Goal: Browse casually: Explore the website without a specific task or goal

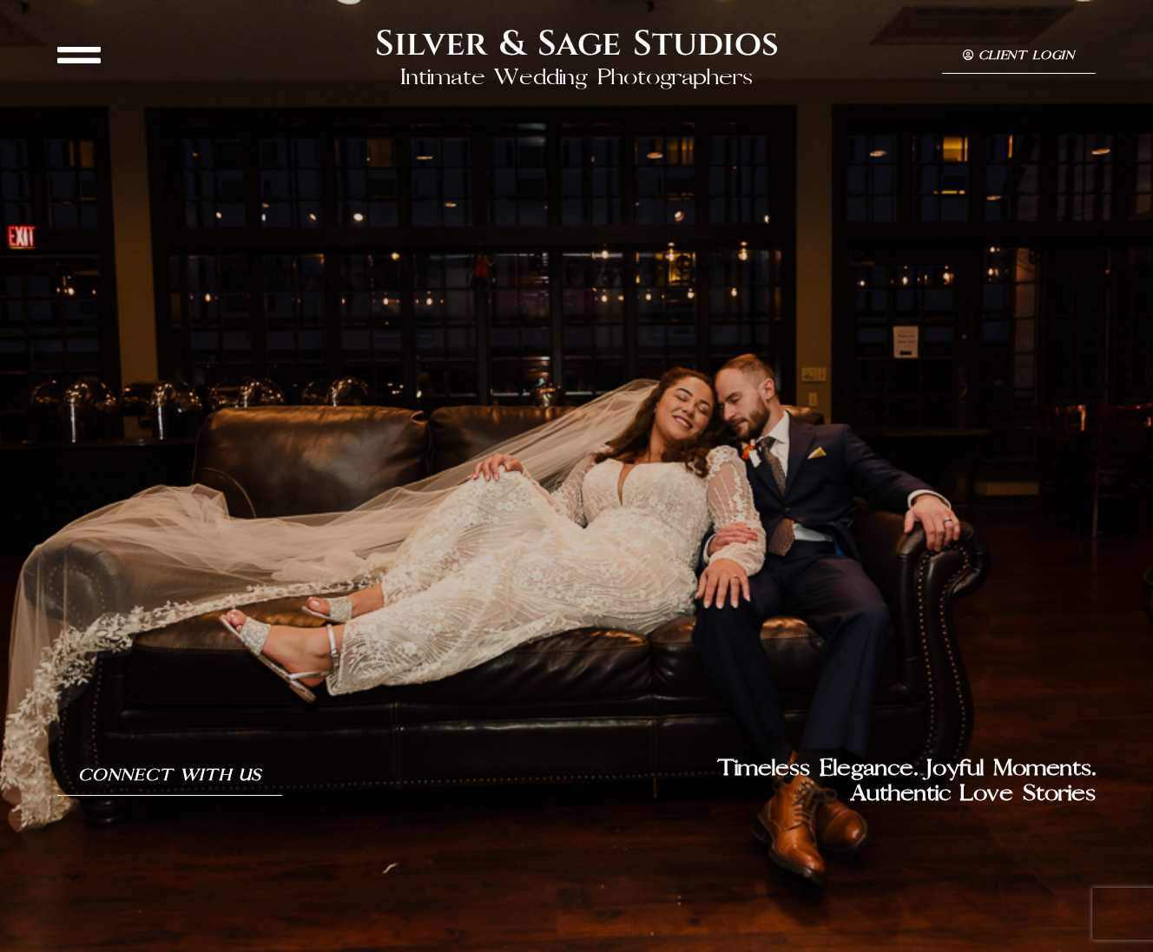
click at [80, 56] on icon at bounding box center [78, 54] width 43 height 43
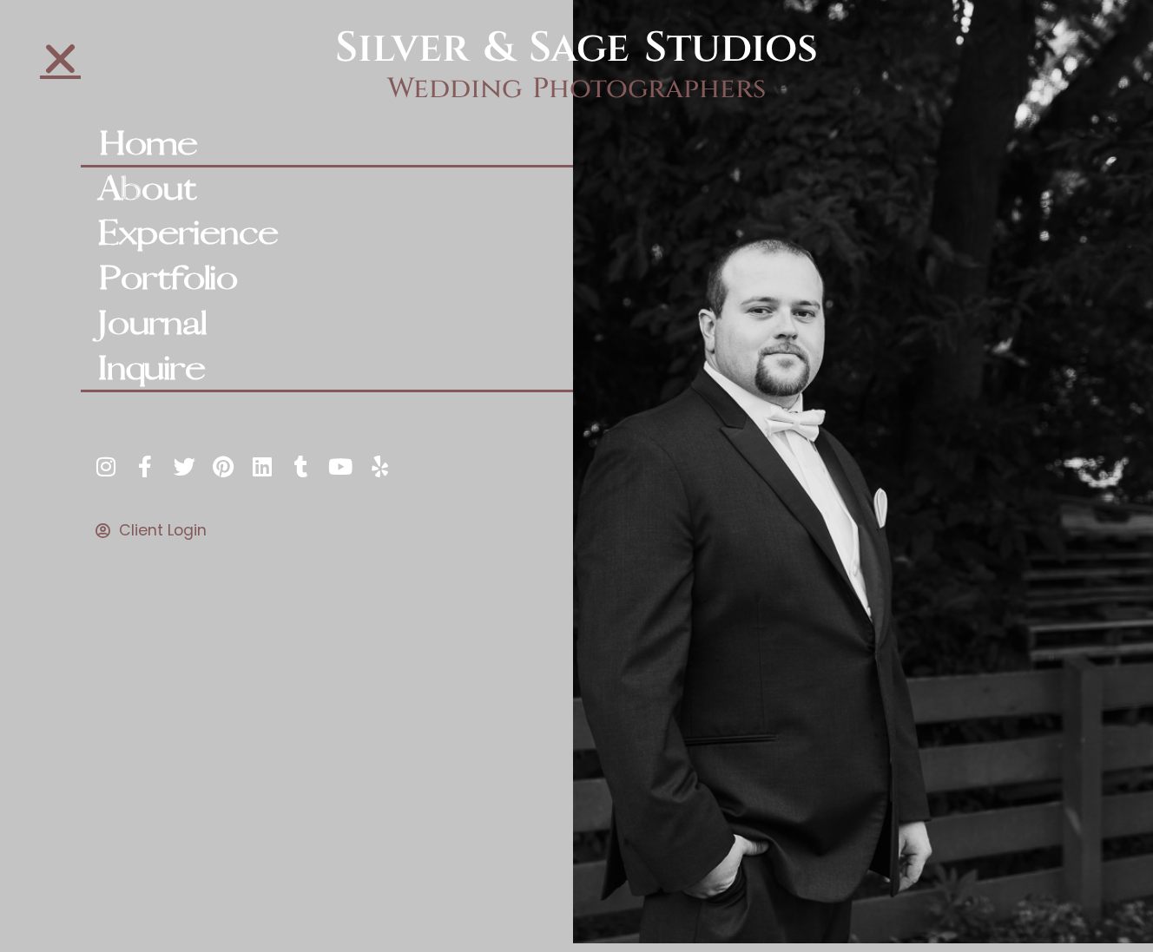
click at [192, 359] on link "Inquire" at bounding box center [327, 369] width 492 height 45
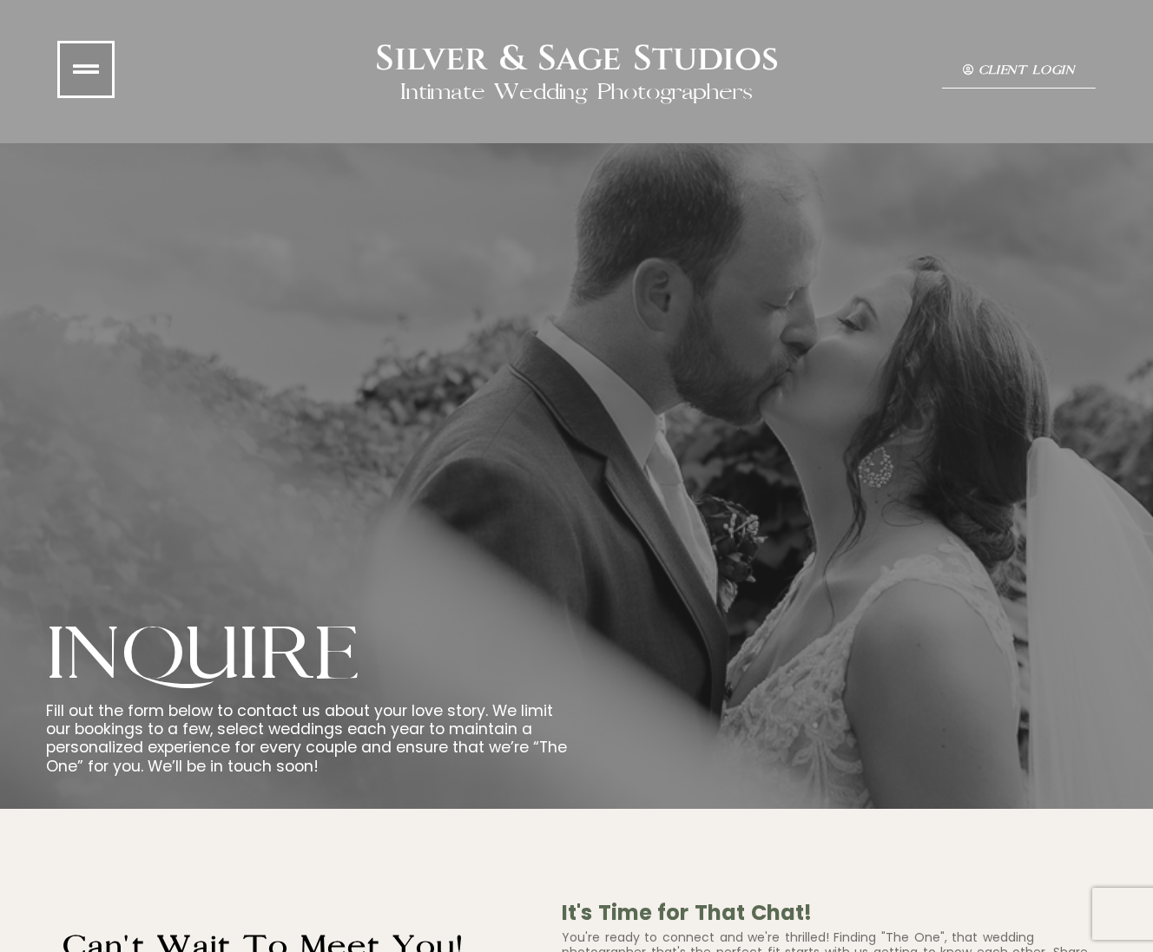
click at [97, 92] on link at bounding box center [85, 69] width 57 height 57
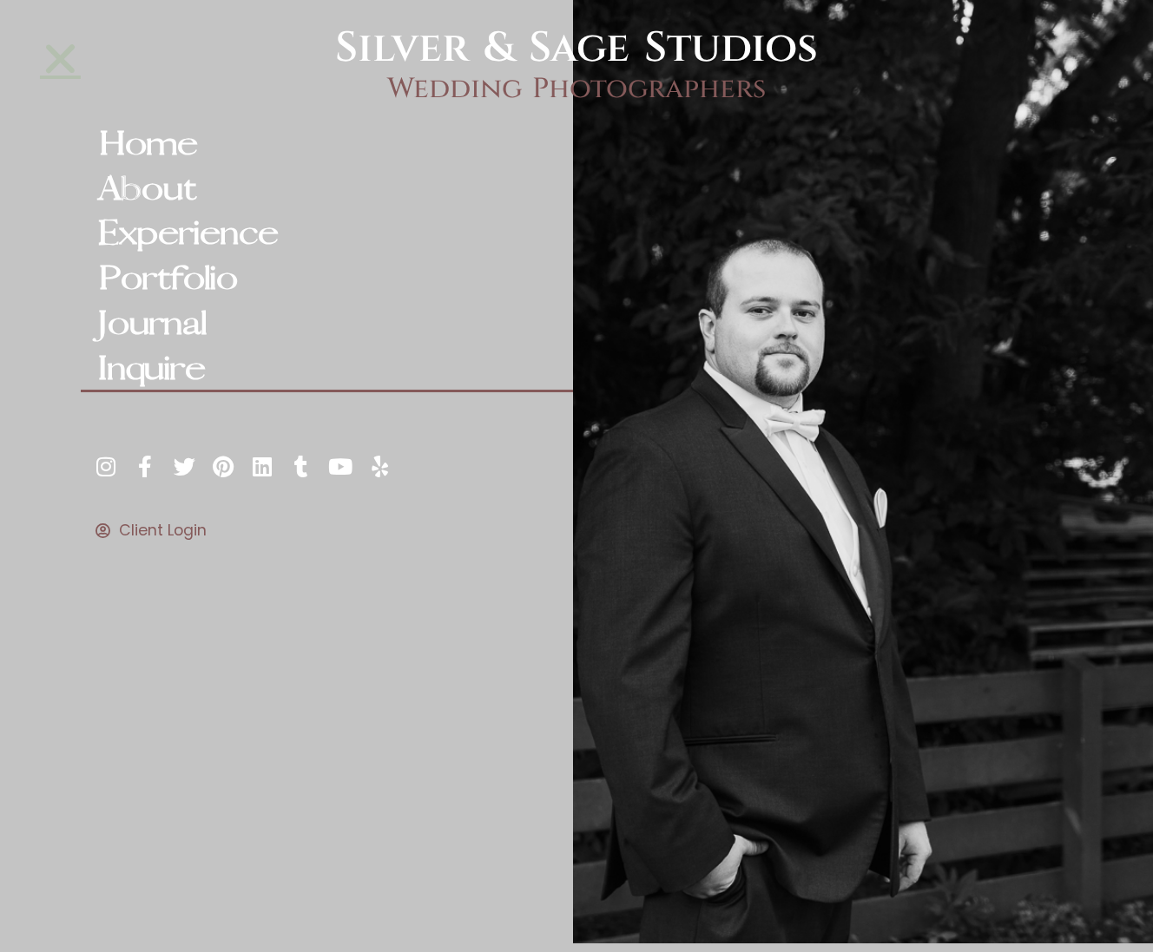
click at [50, 62] on icon "Close" at bounding box center [60, 58] width 41 height 41
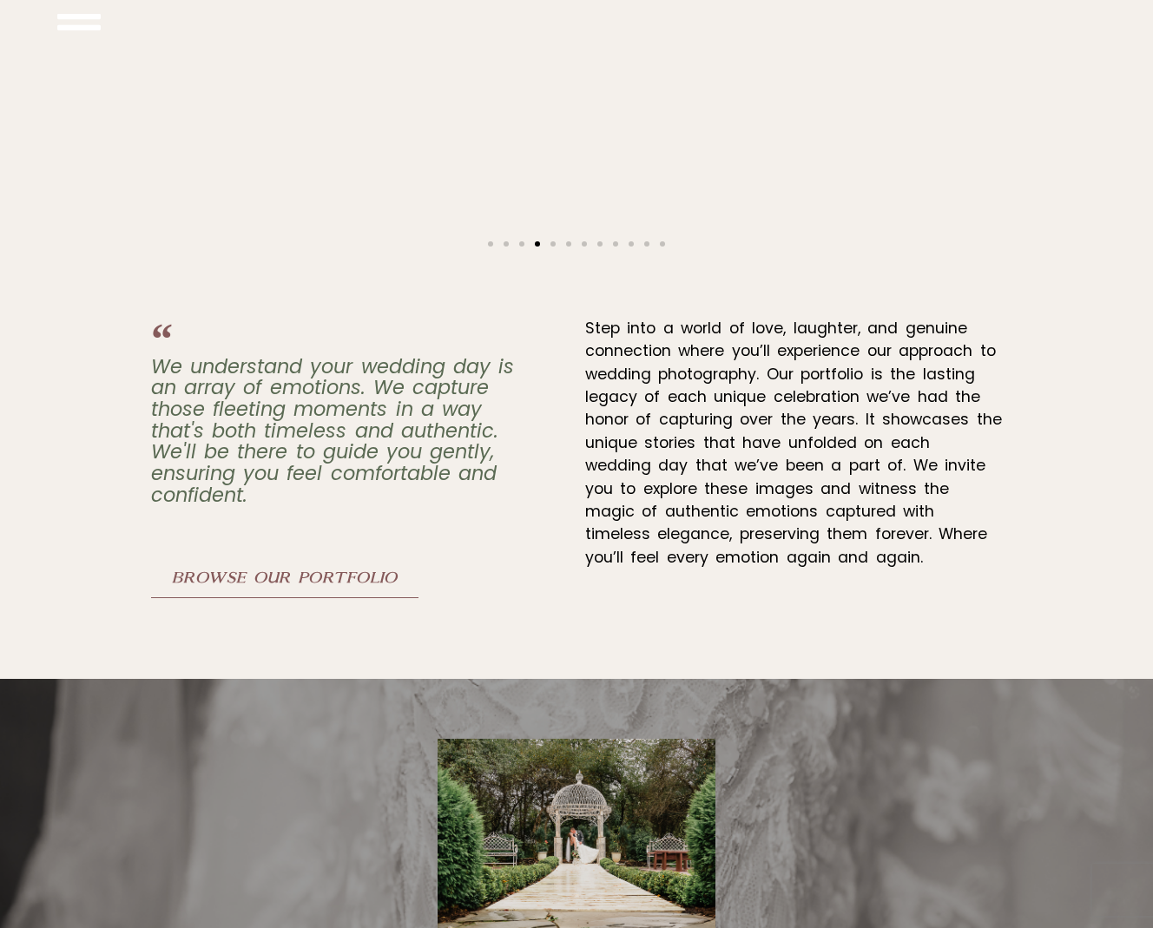
scroll to position [4483, 0]
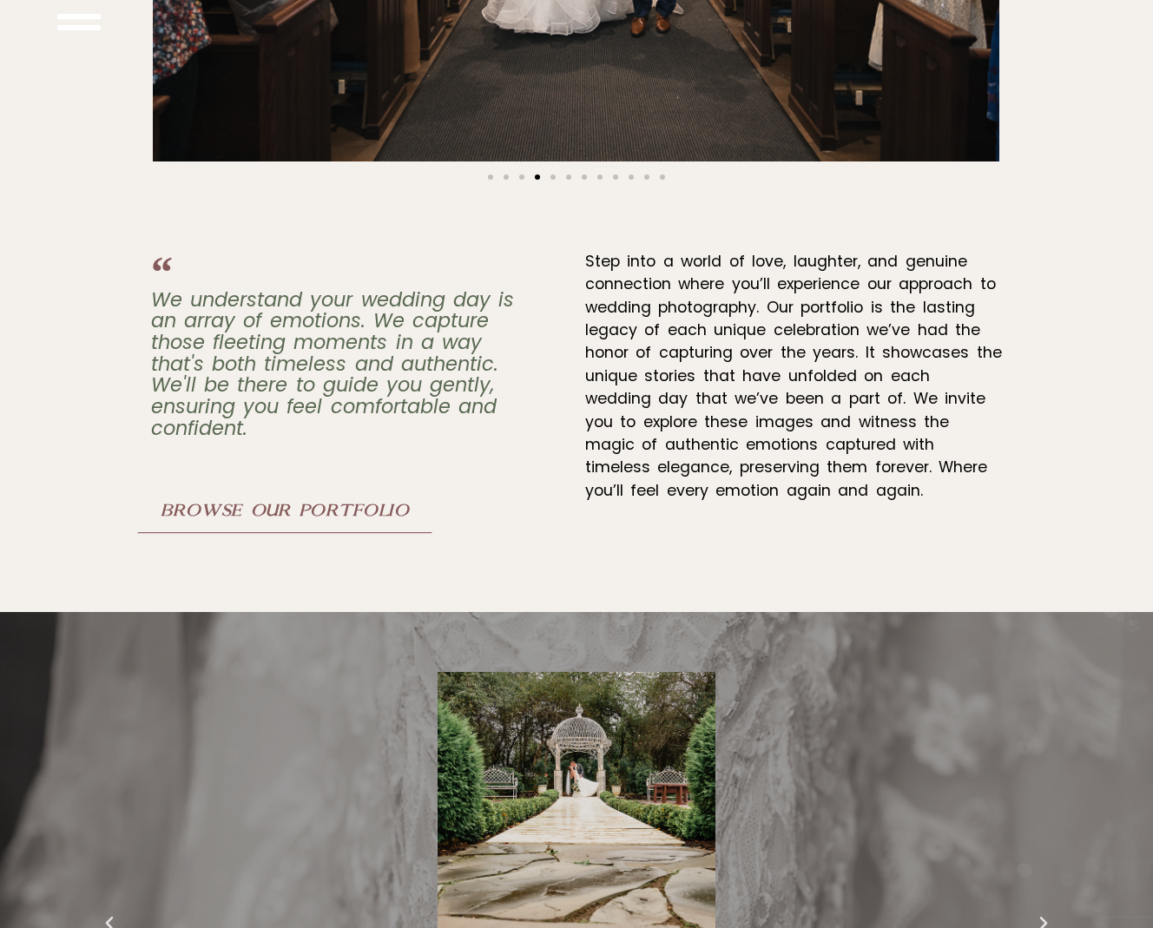
click at [303, 491] on link "Browse Our Portfolio" at bounding box center [285, 512] width 294 height 43
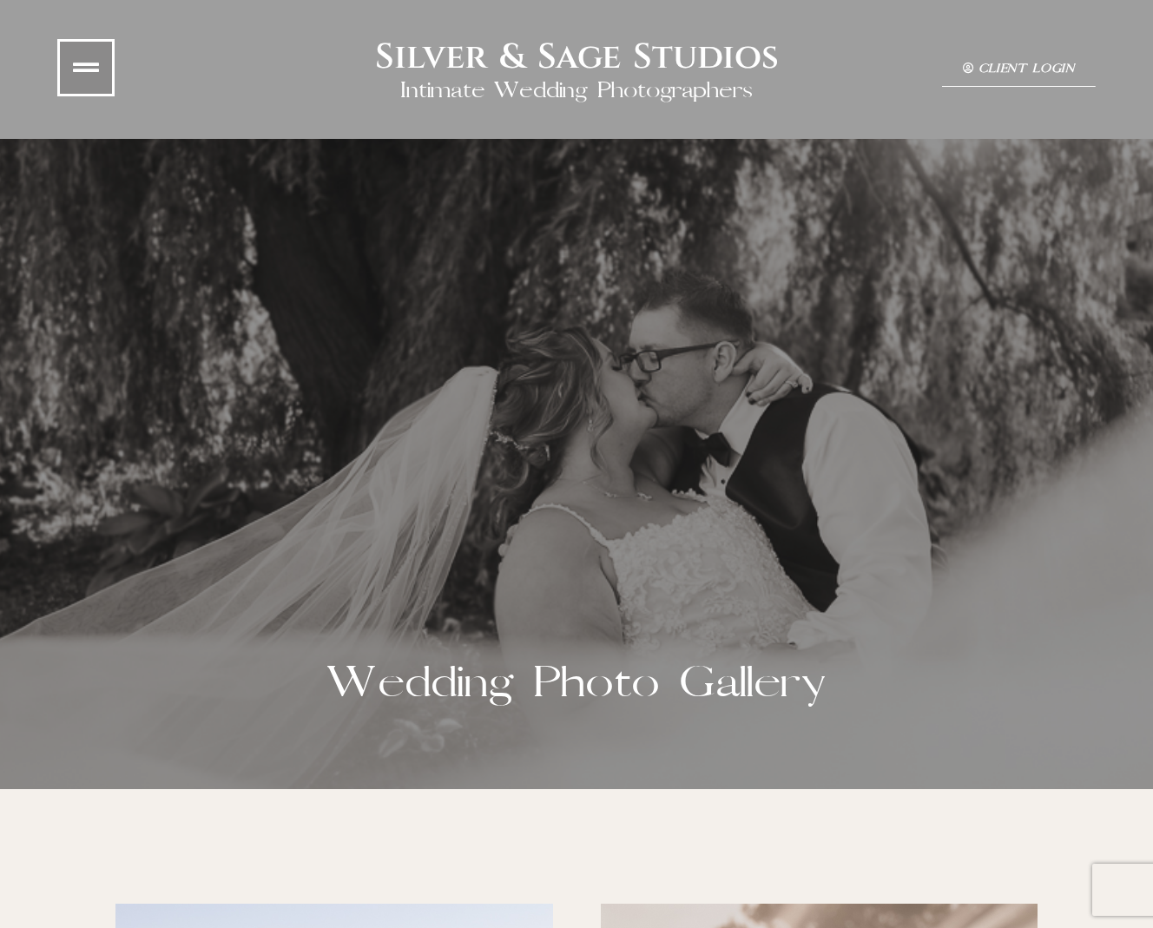
click at [91, 66] on icon at bounding box center [86, 68] width 26 height 26
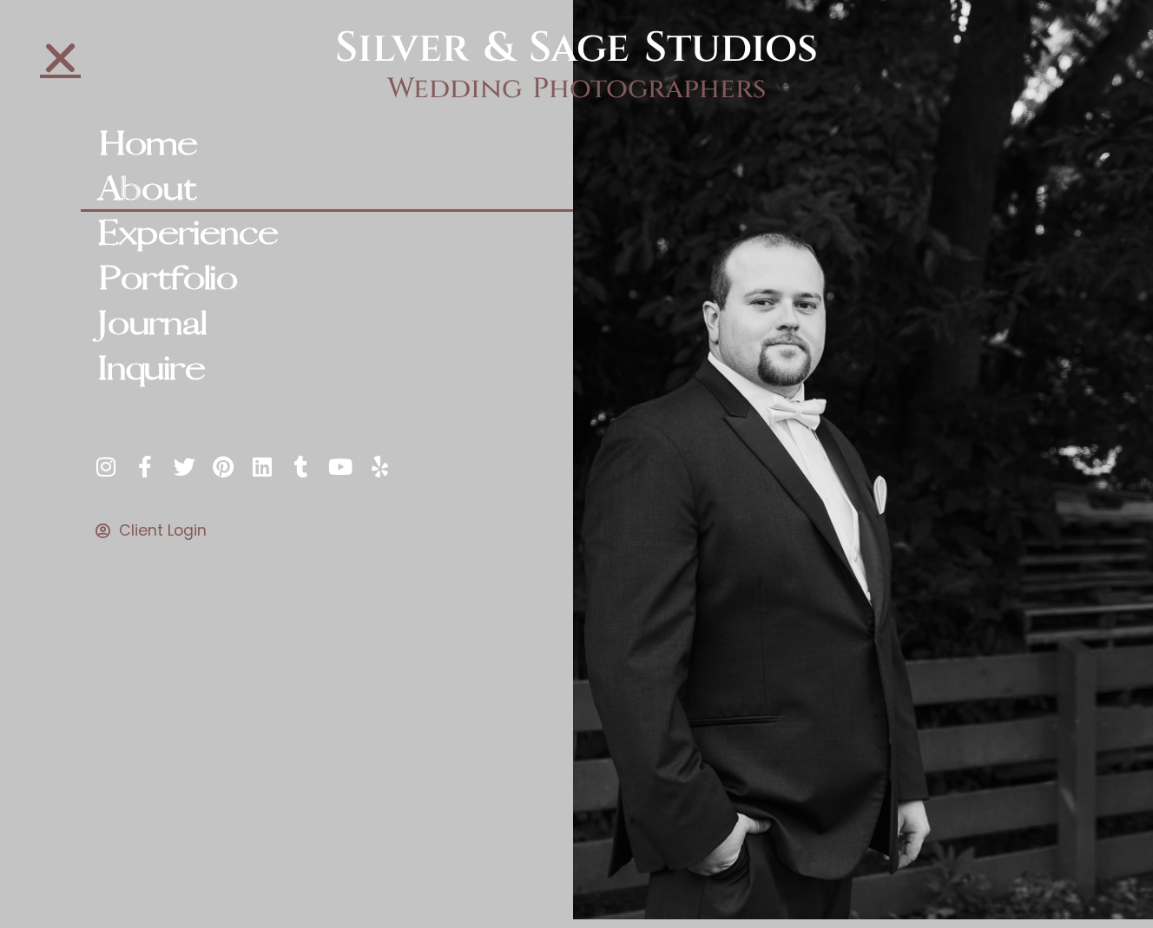
click at [151, 187] on link "About" at bounding box center [327, 190] width 492 height 45
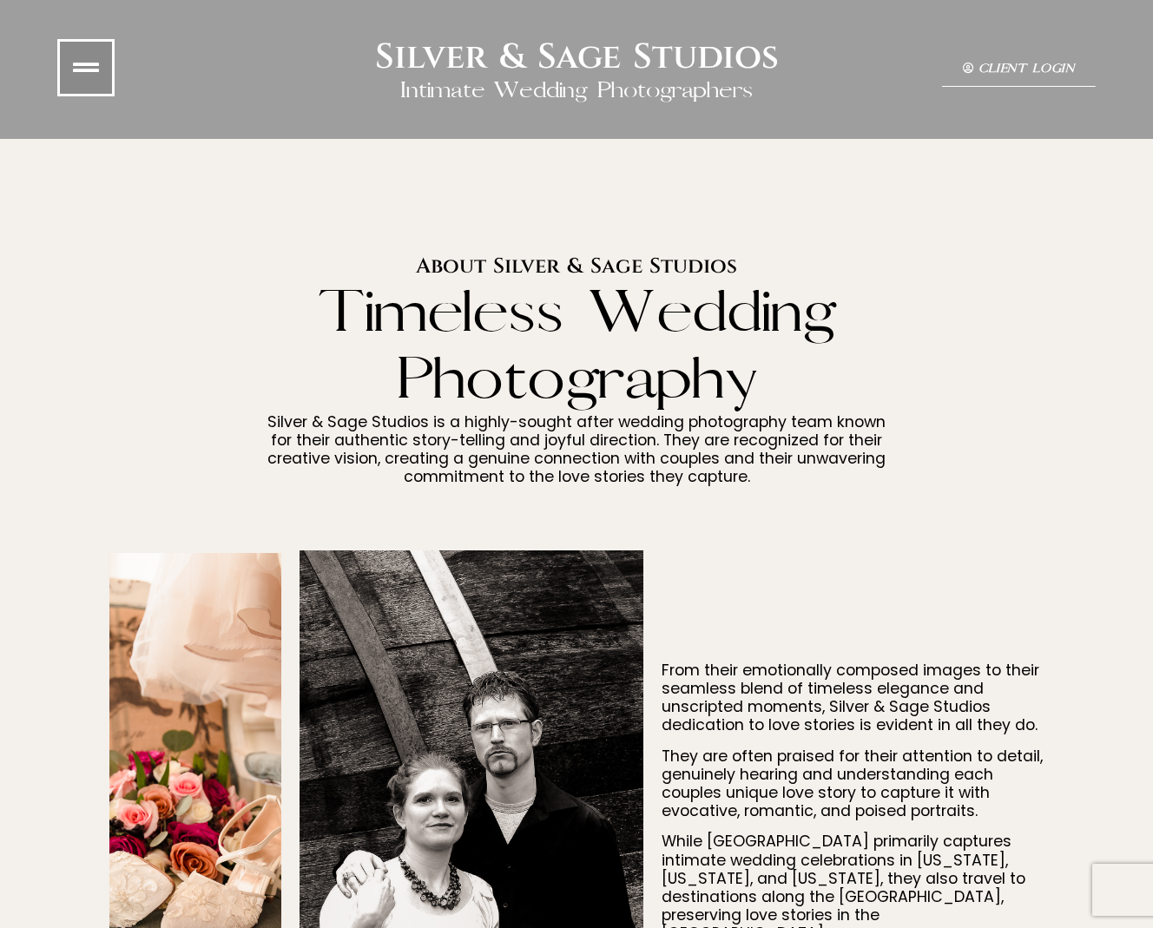
click at [84, 75] on icon at bounding box center [86, 68] width 26 height 26
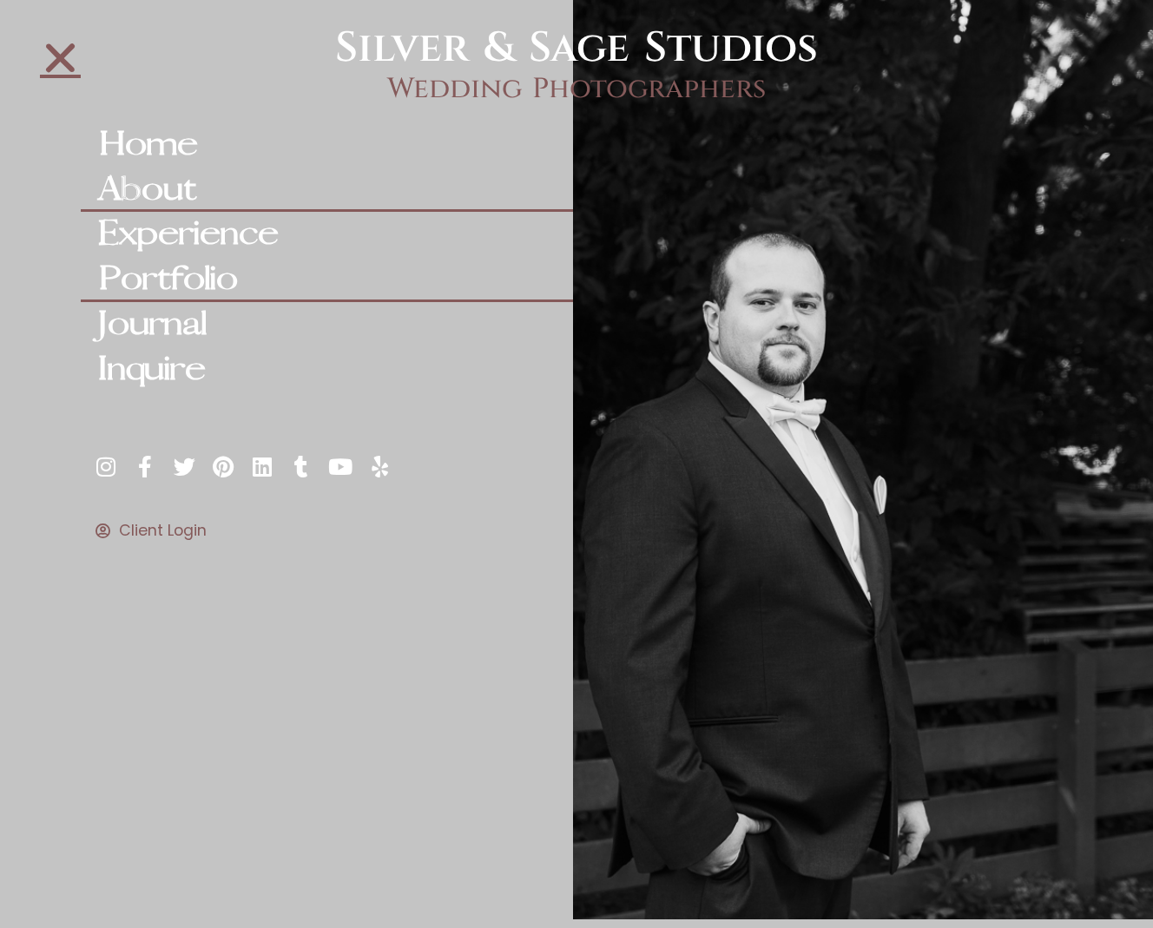
click at [191, 265] on link "Portfolio" at bounding box center [327, 279] width 492 height 45
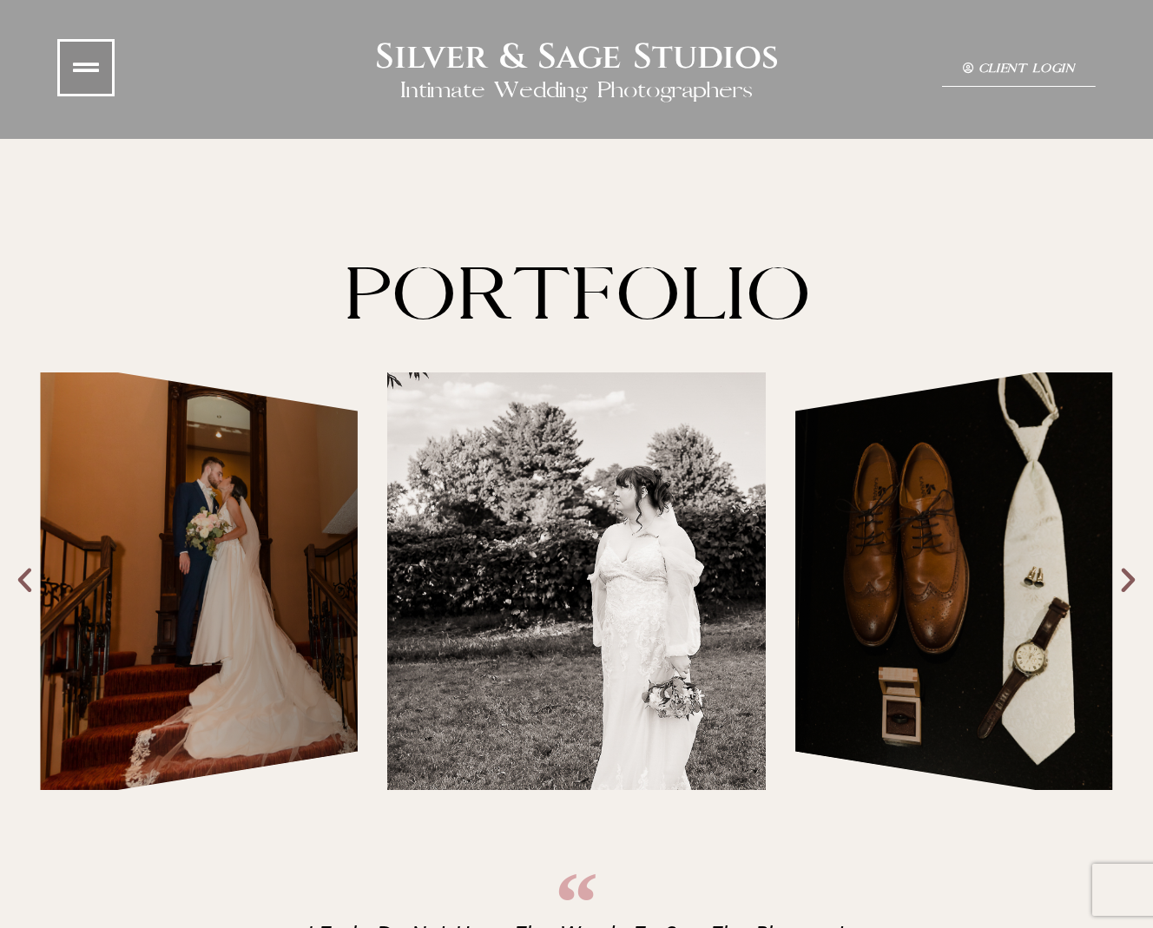
click at [63, 56] on link at bounding box center [85, 67] width 57 height 57
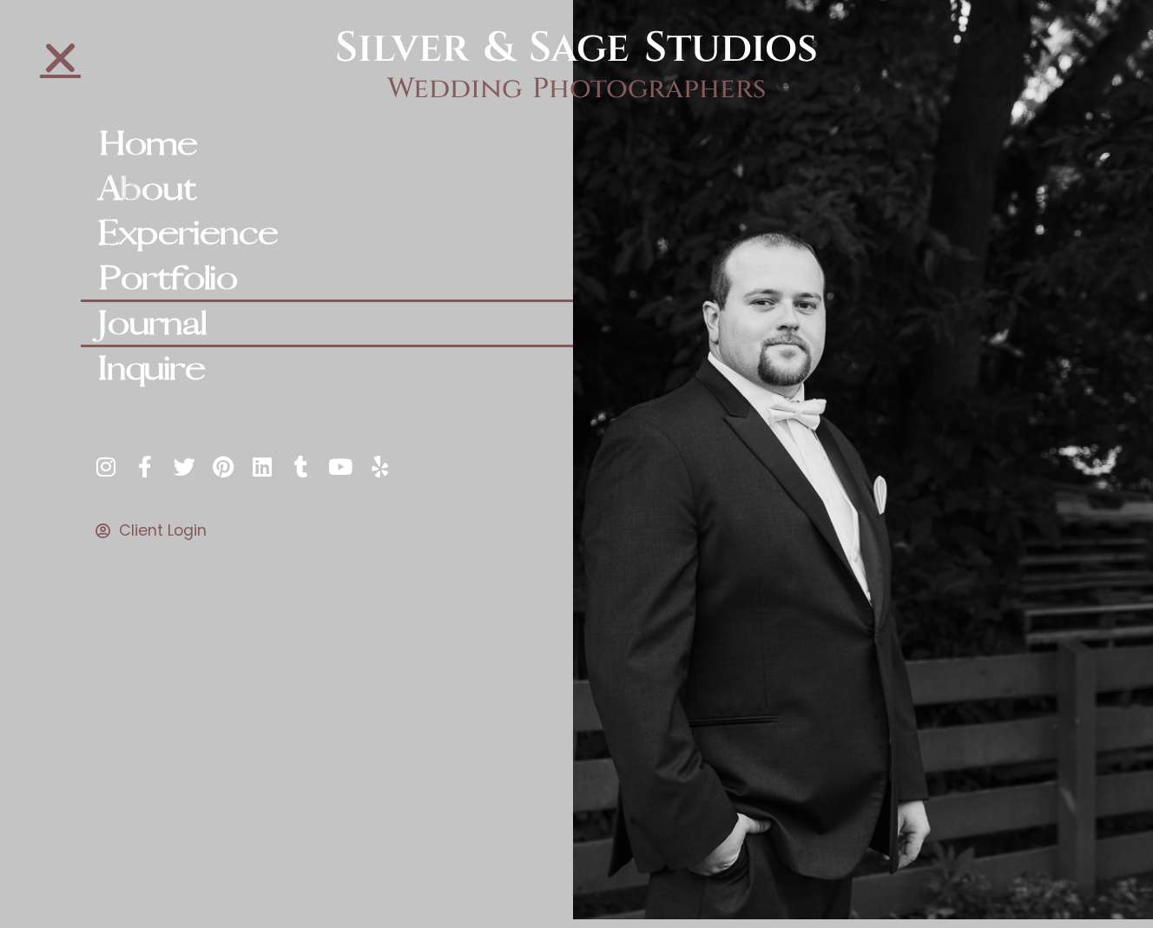
click at [177, 313] on link "Journal" at bounding box center [327, 324] width 492 height 45
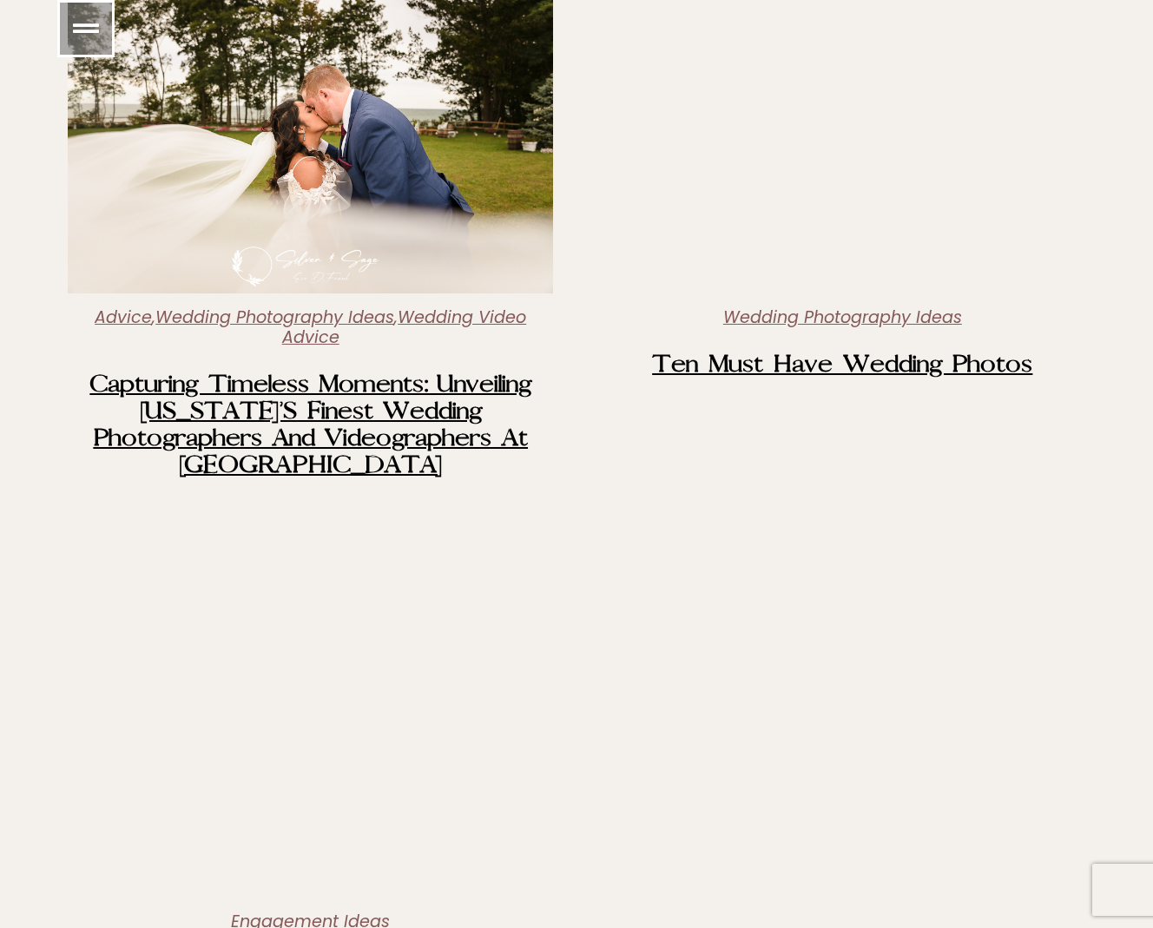
scroll to position [5324, 0]
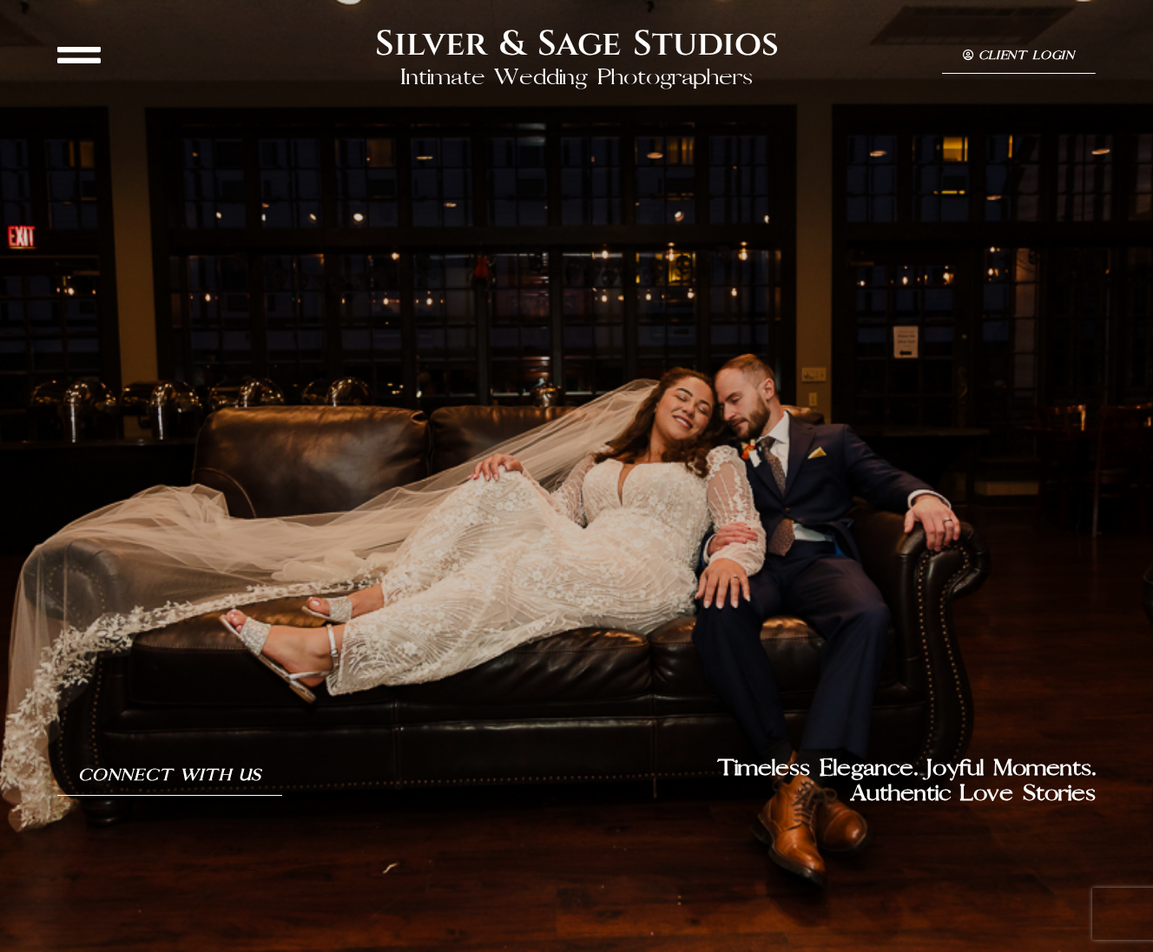
click at [94, 53] on icon at bounding box center [78, 54] width 43 height 43
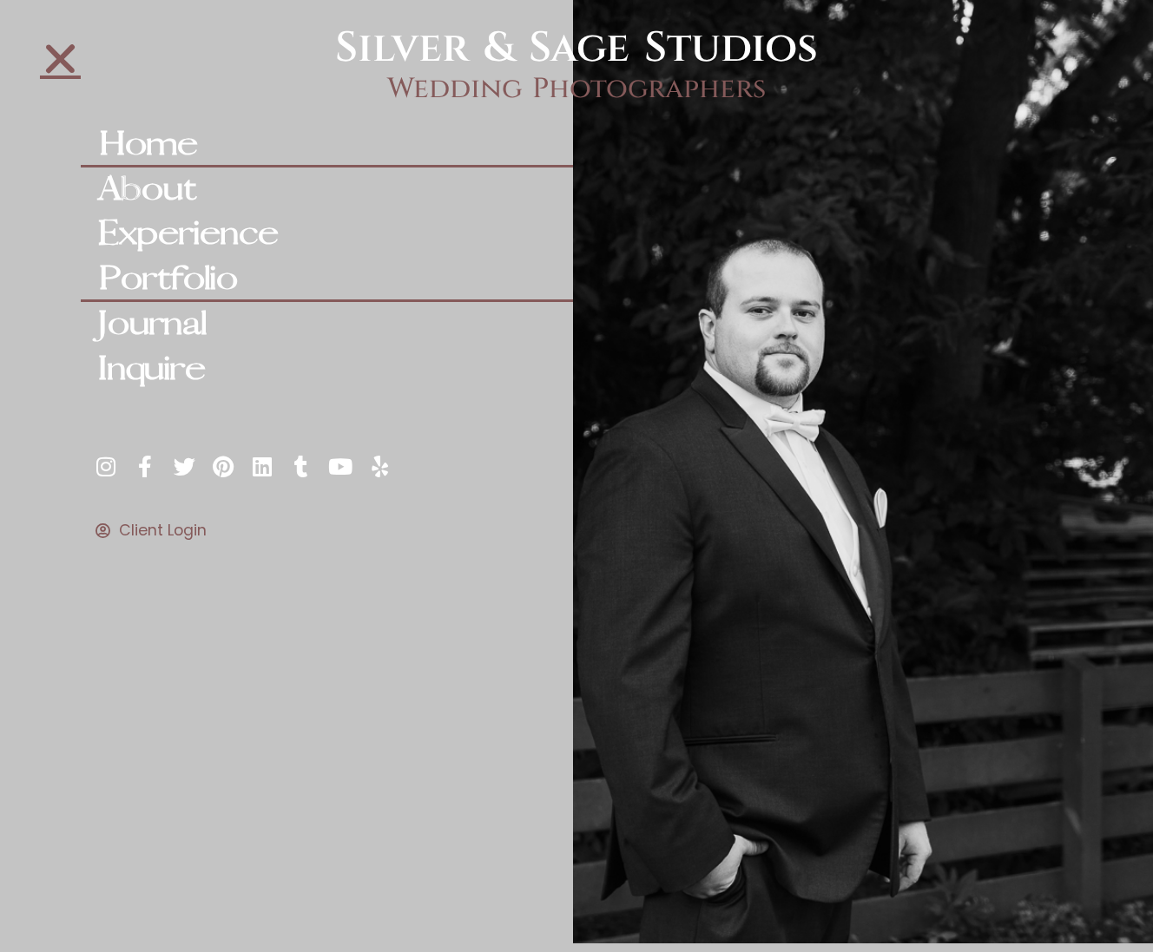
click at [235, 281] on link "Portfolio" at bounding box center [327, 279] width 492 height 45
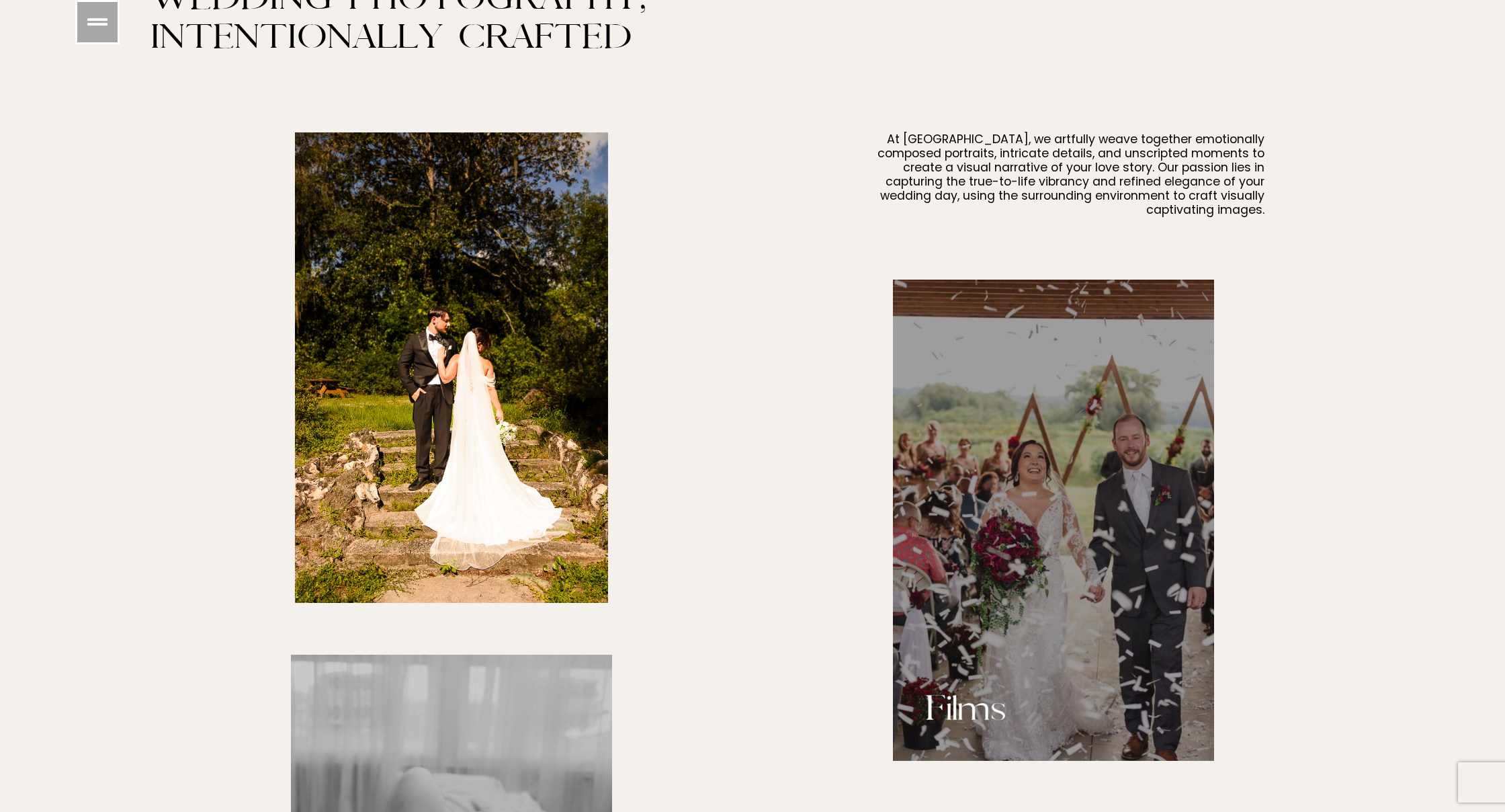
scroll to position [1139, 0]
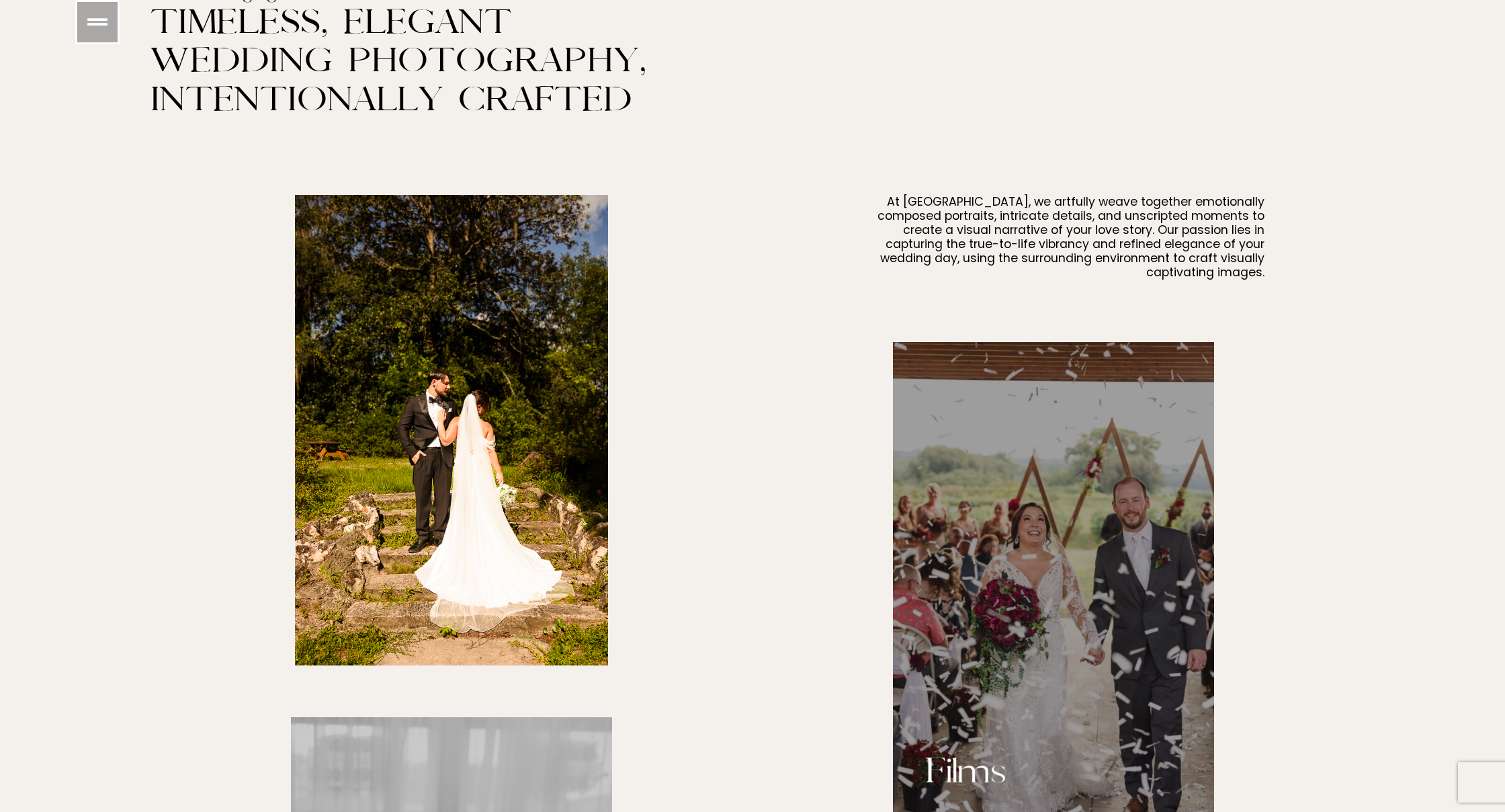
click at [474, 365] on img at bounding box center [451, 430] width 314 height 471
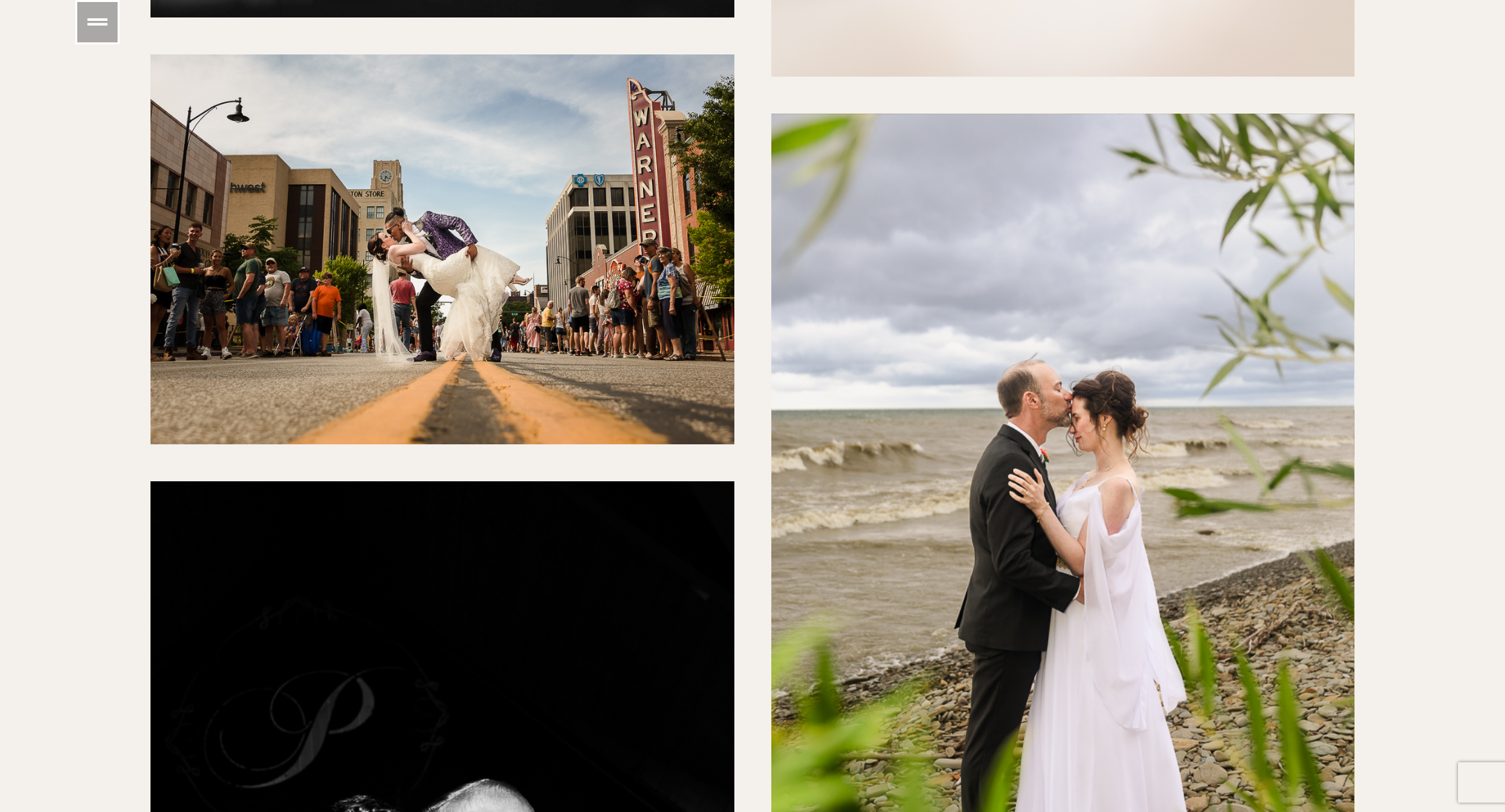
scroll to position [4225, 0]
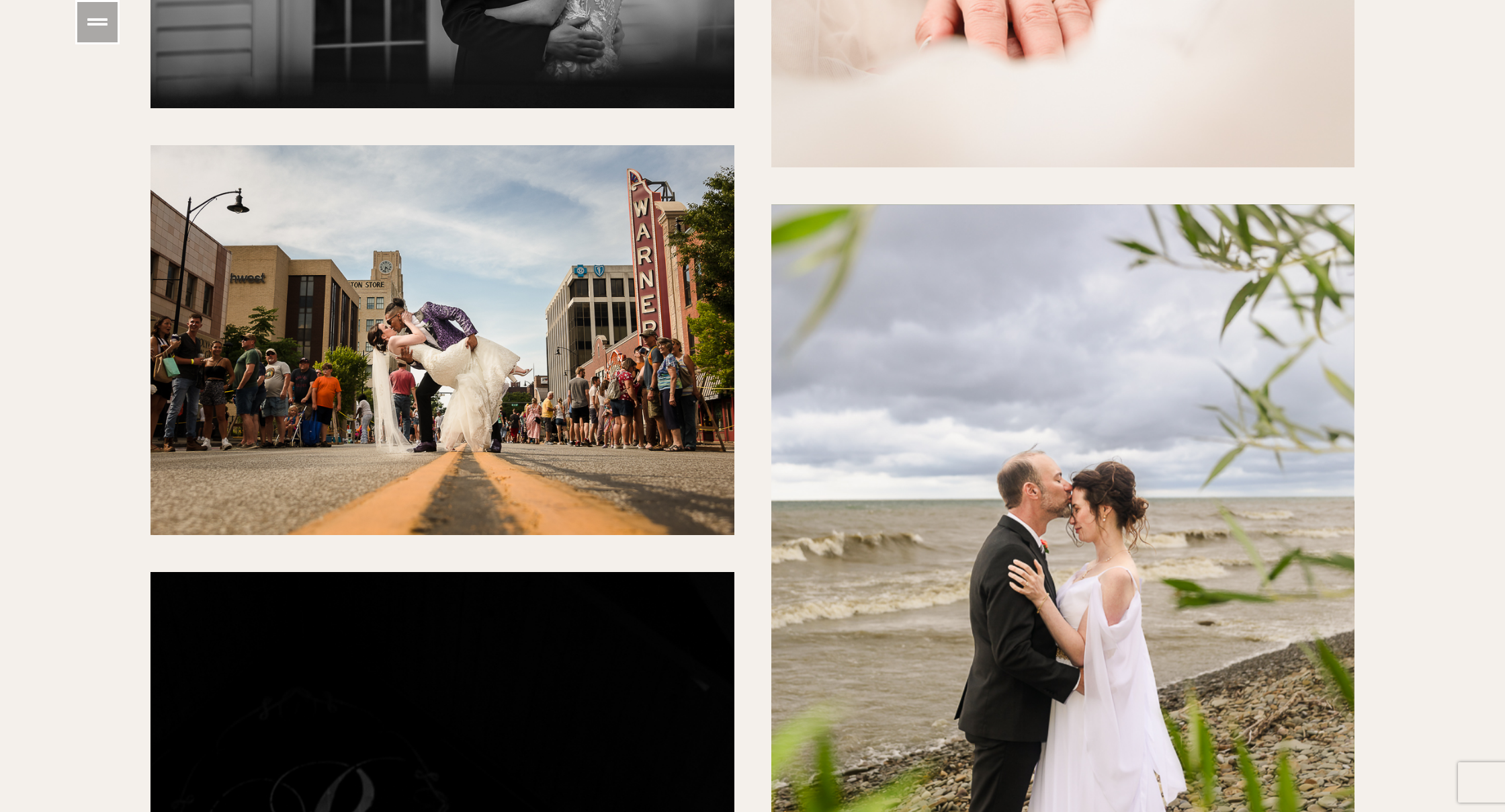
click at [465, 378] on div "Wedding Photography" at bounding box center [442, 339] width 584 height 389
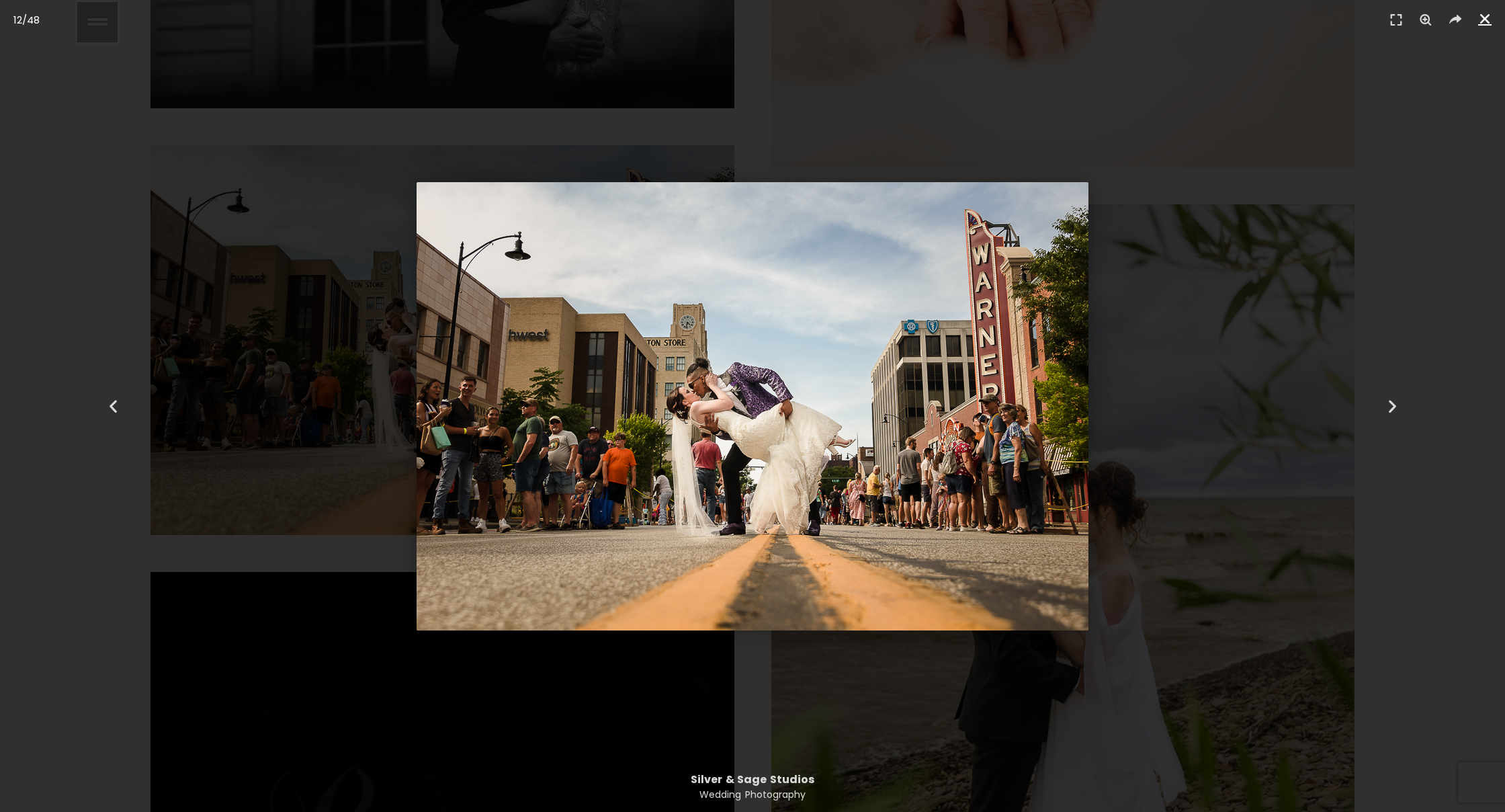
click at [1486, 28] on link "Close (Esc)" at bounding box center [1485, 19] width 20 height 20
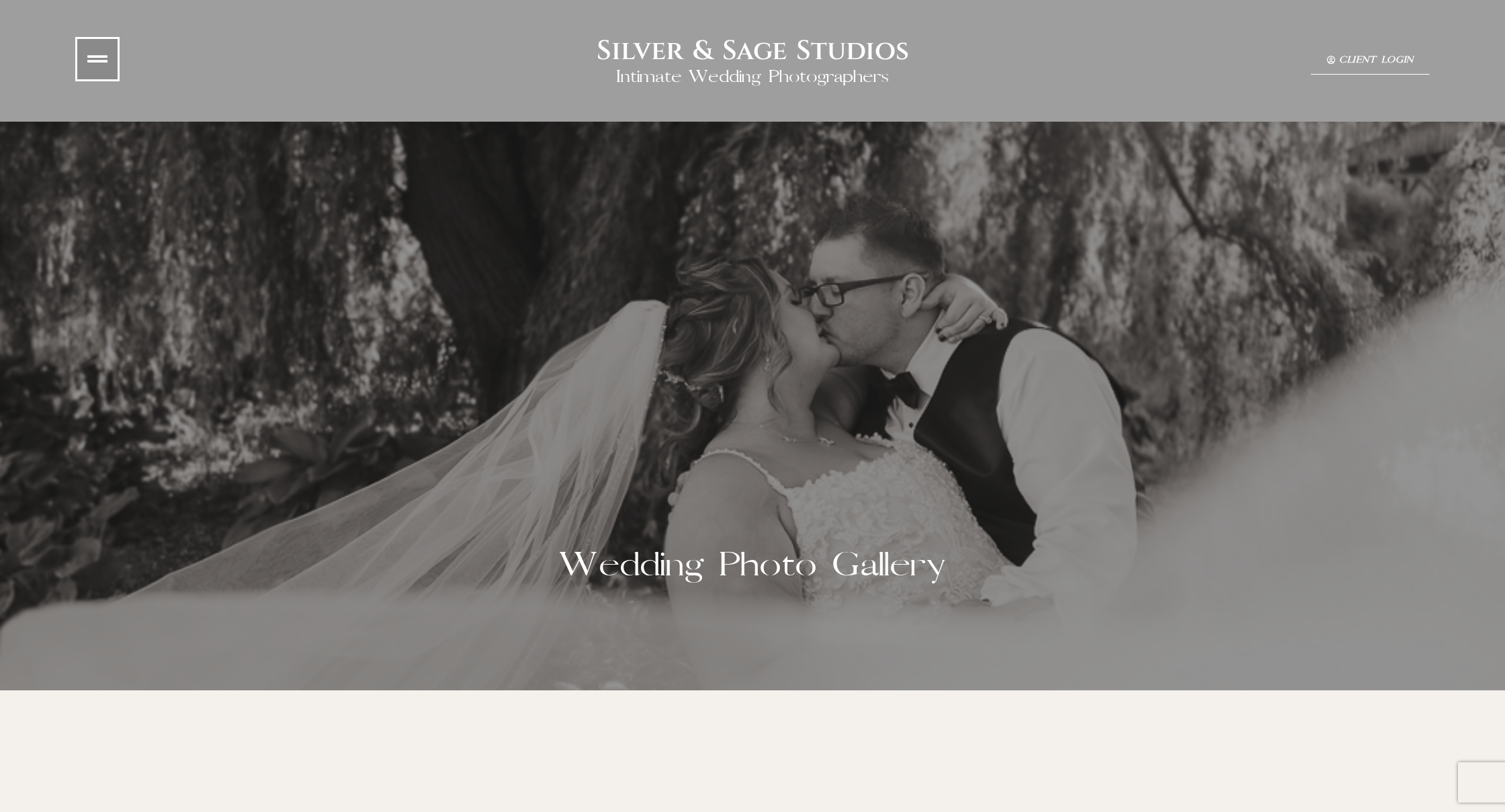
scroll to position [0, 0]
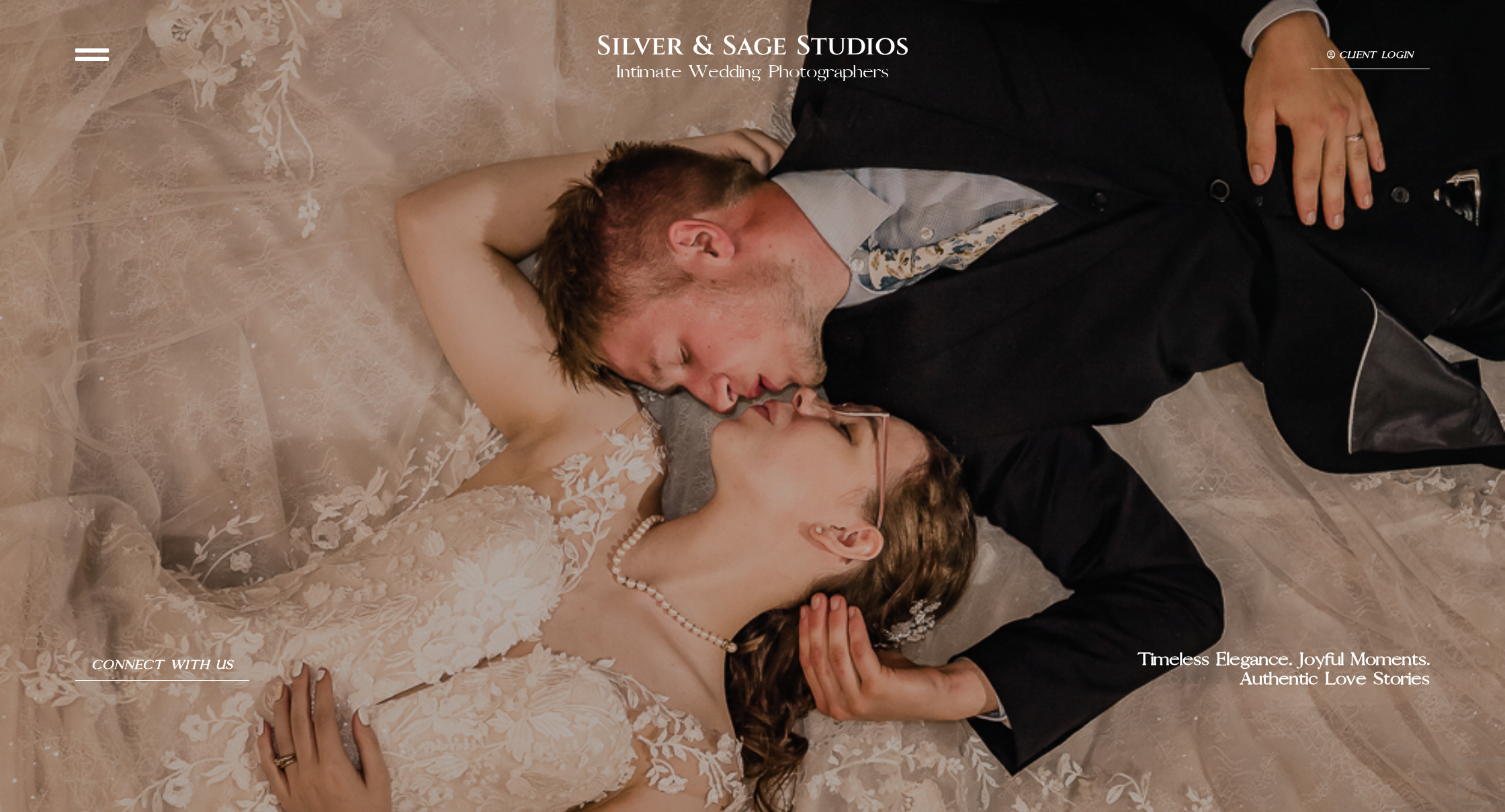
click at [103, 46] on icon at bounding box center [91, 54] width 33 height 33
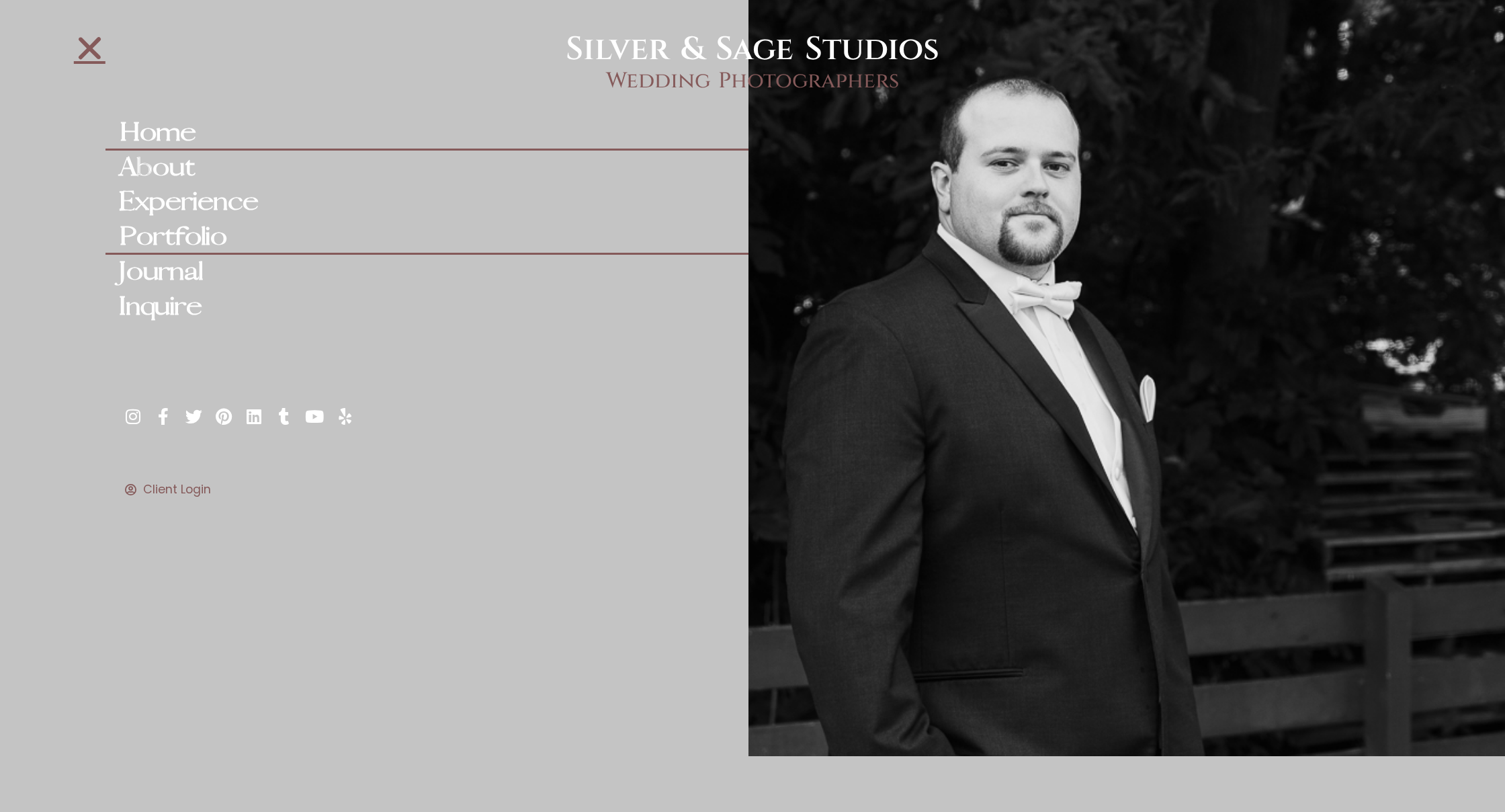
click at [194, 231] on link "Portfolio" at bounding box center [427, 237] width 643 height 35
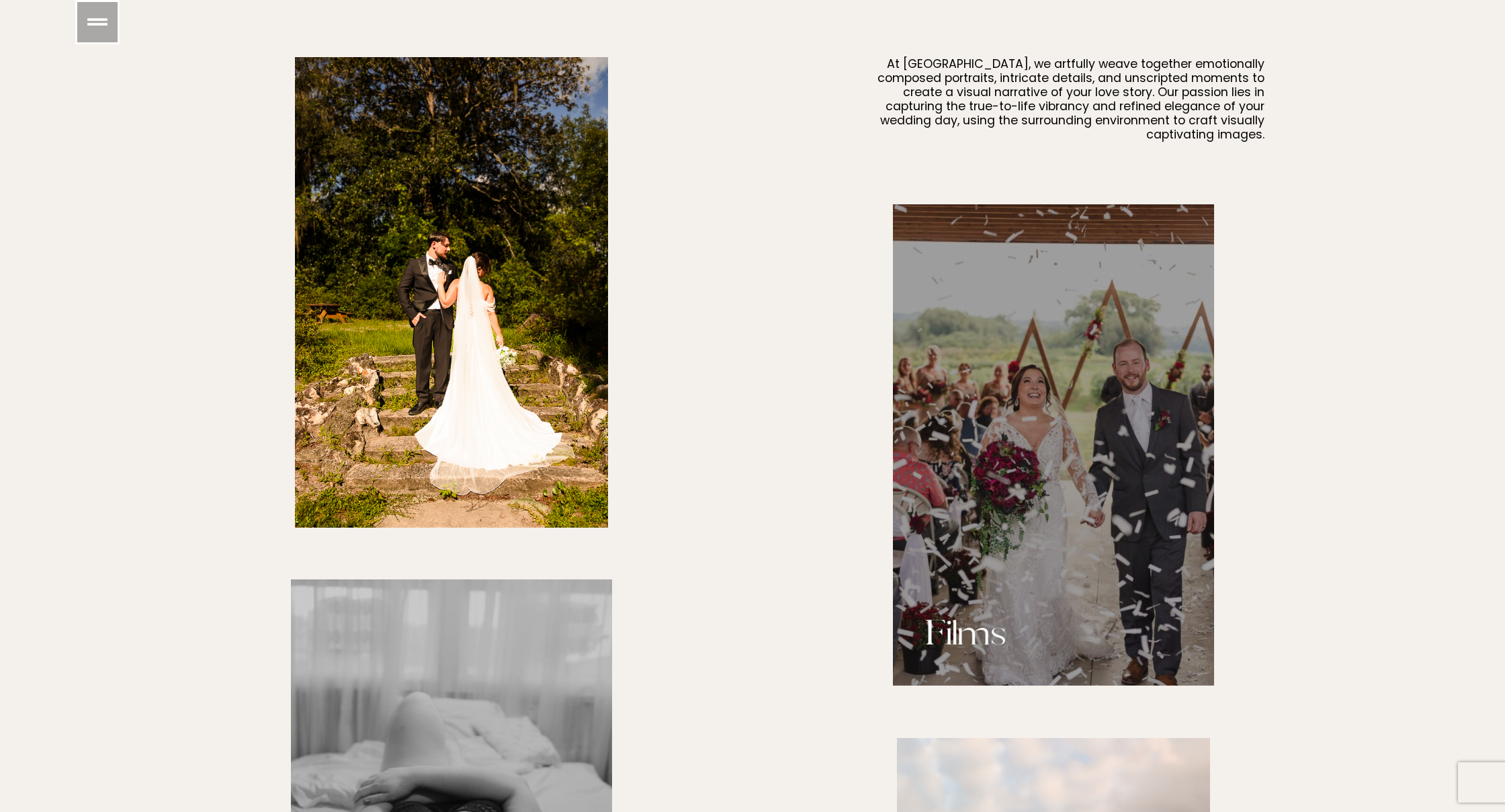
scroll to position [1317, 0]
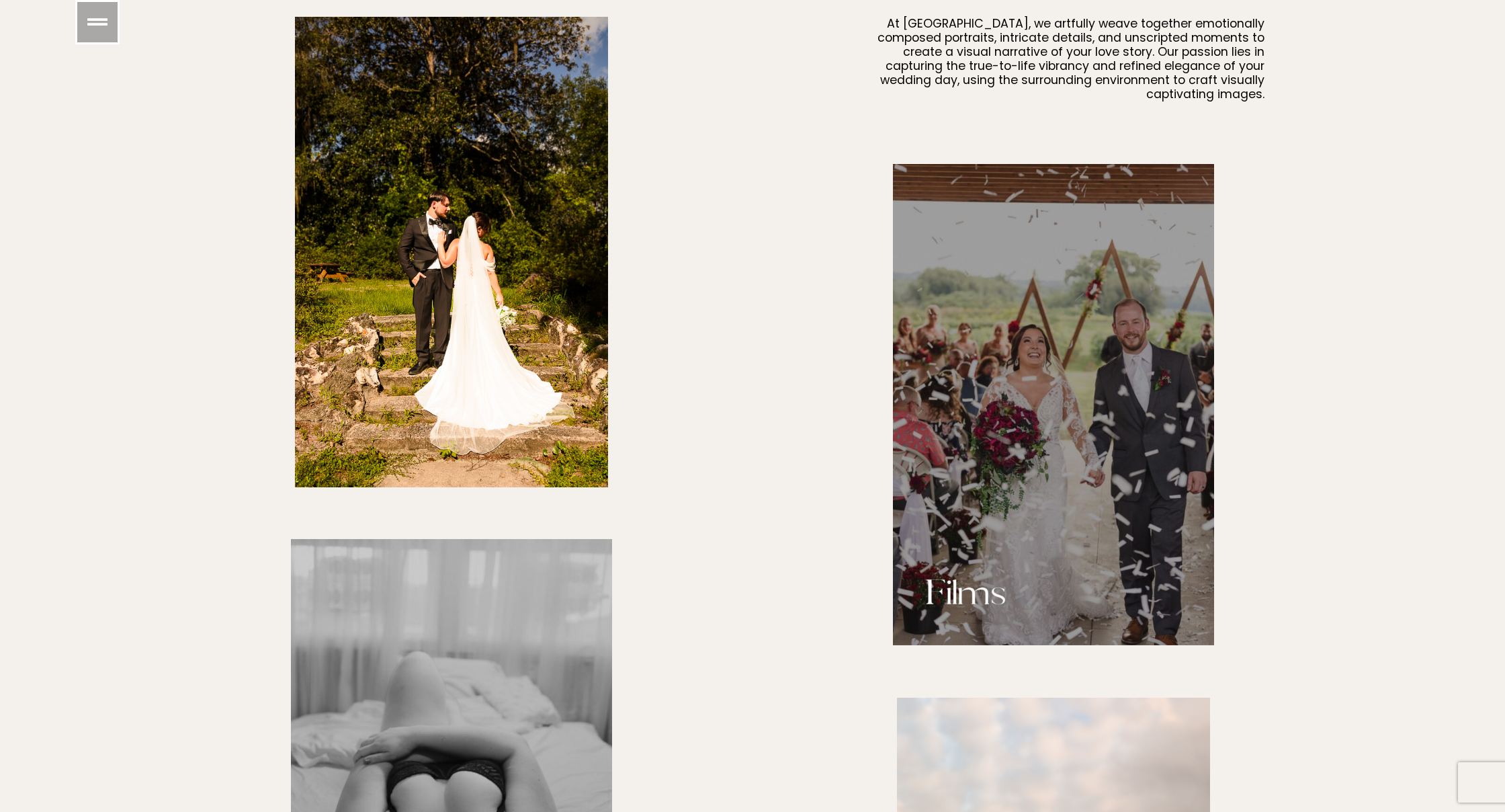
click at [990, 571] on img at bounding box center [1054, 405] width 321 height 481
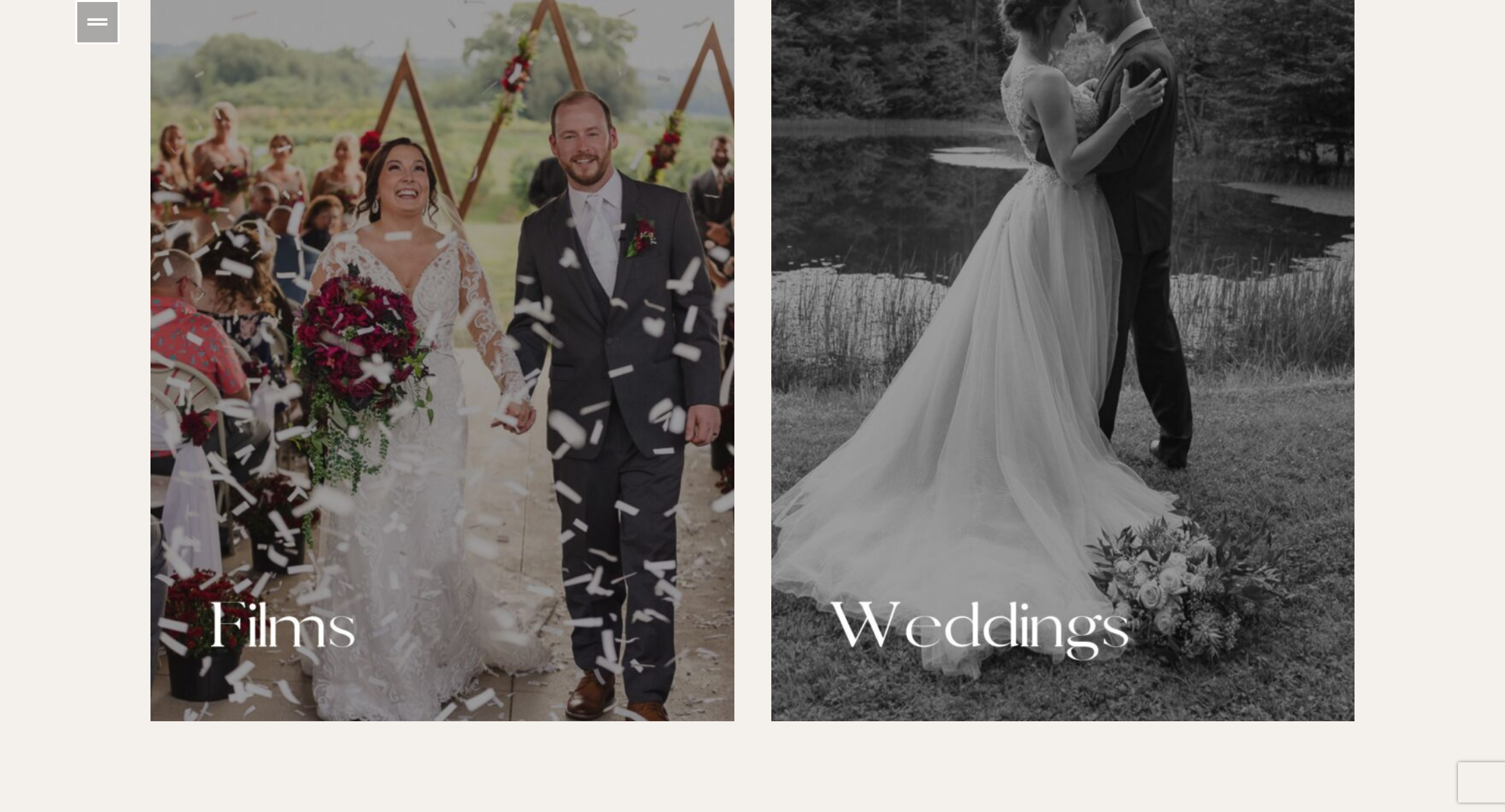
scroll to position [1916, 0]
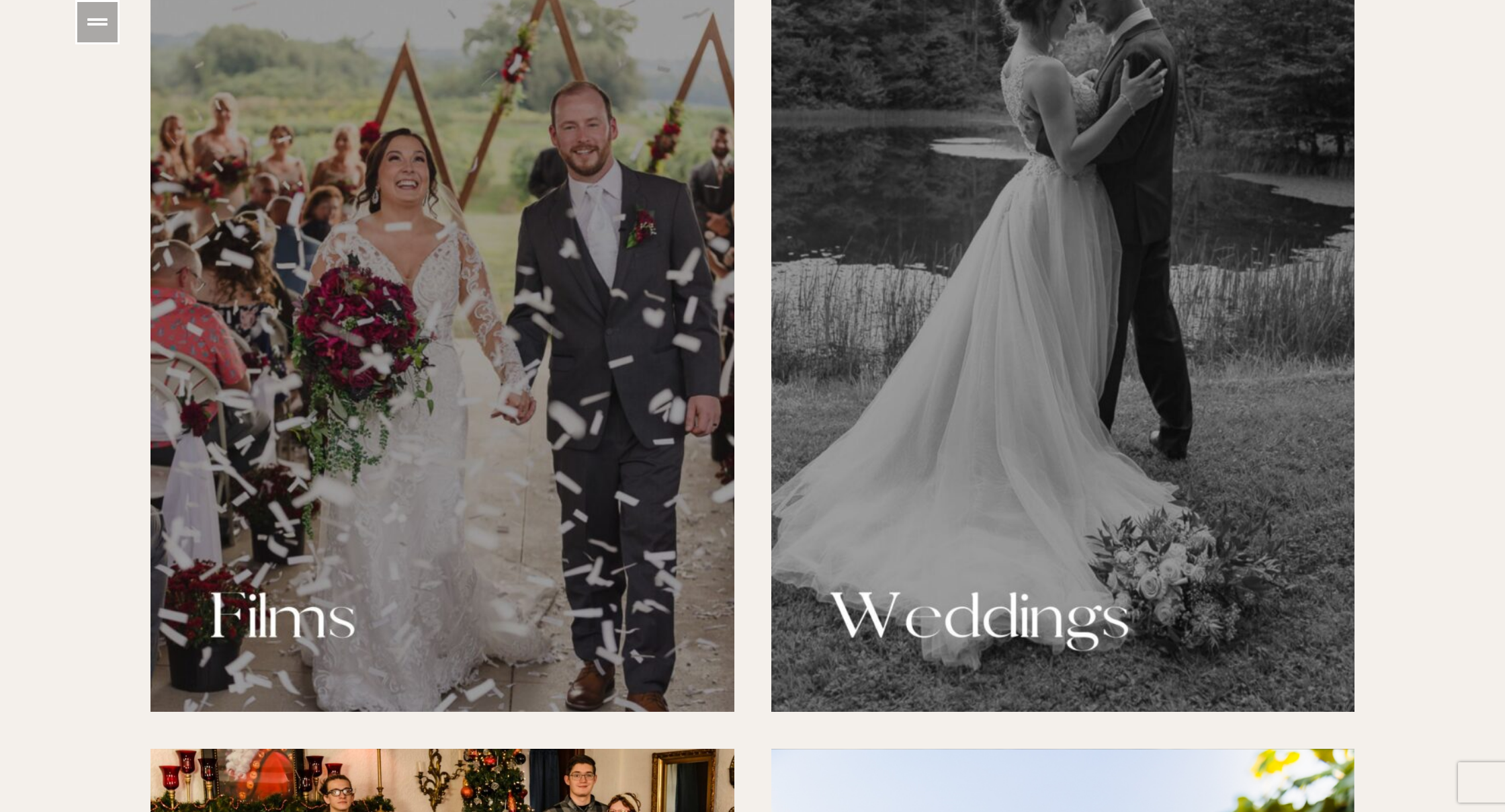
click at [564, 362] on div at bounding box center [442, 274] width 584 height 875
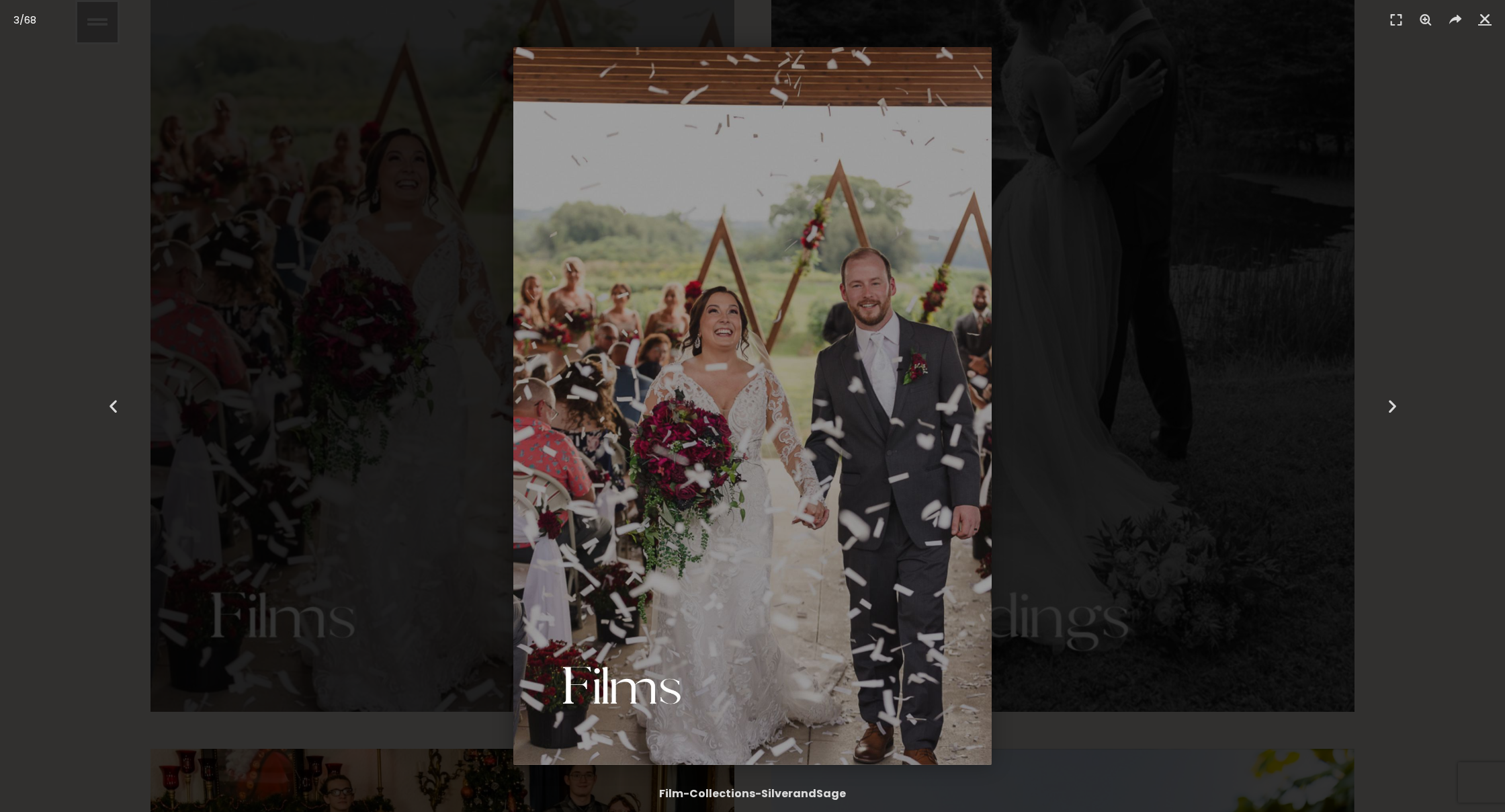
click at [640, 708] on img "3 / 68" at bounding box center [752, 406] width 478 height 718
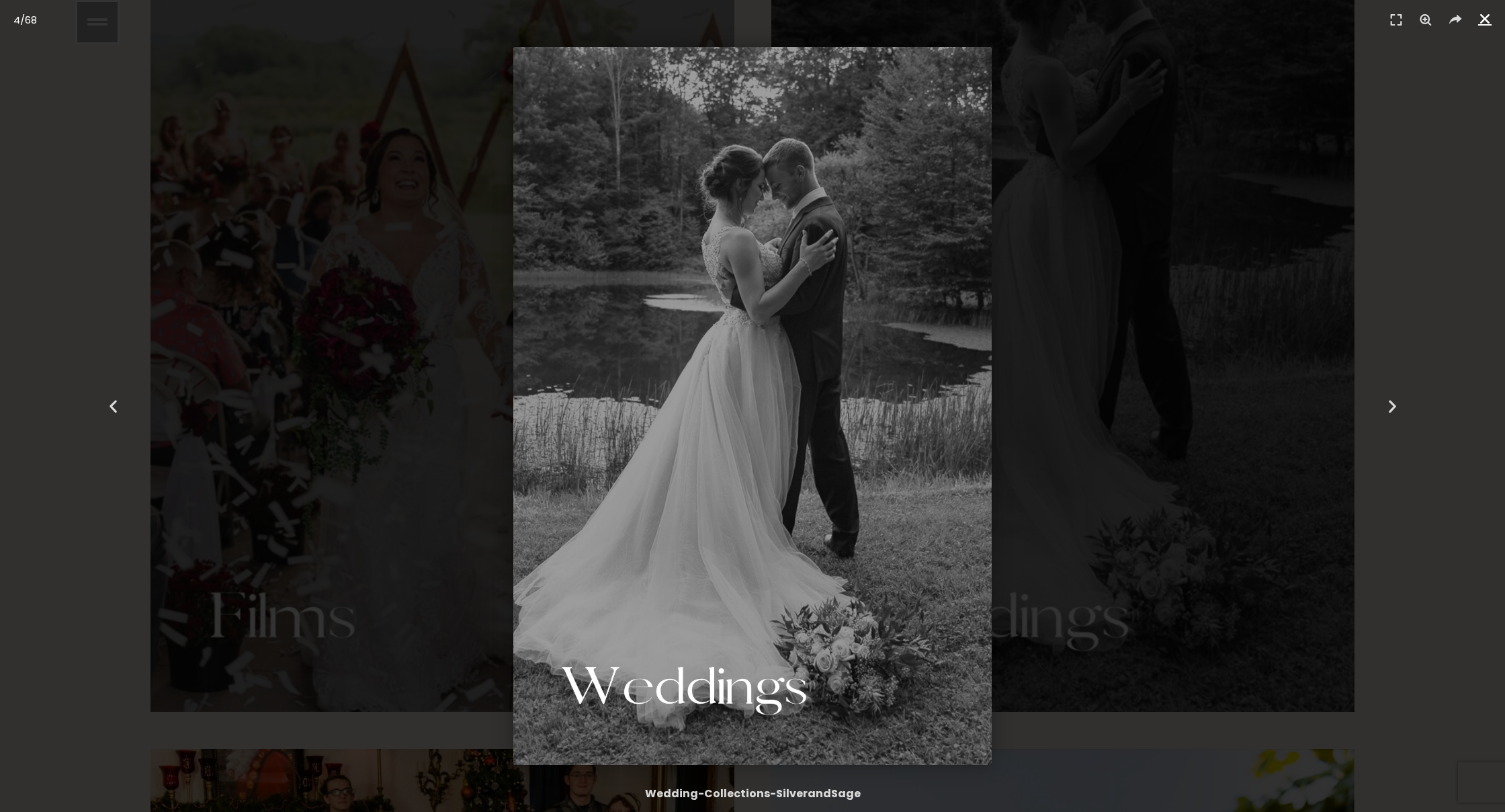
click at [1494, 18] on link "Close (Esc)" at bounding box center [1485, 19] width 20 height 20
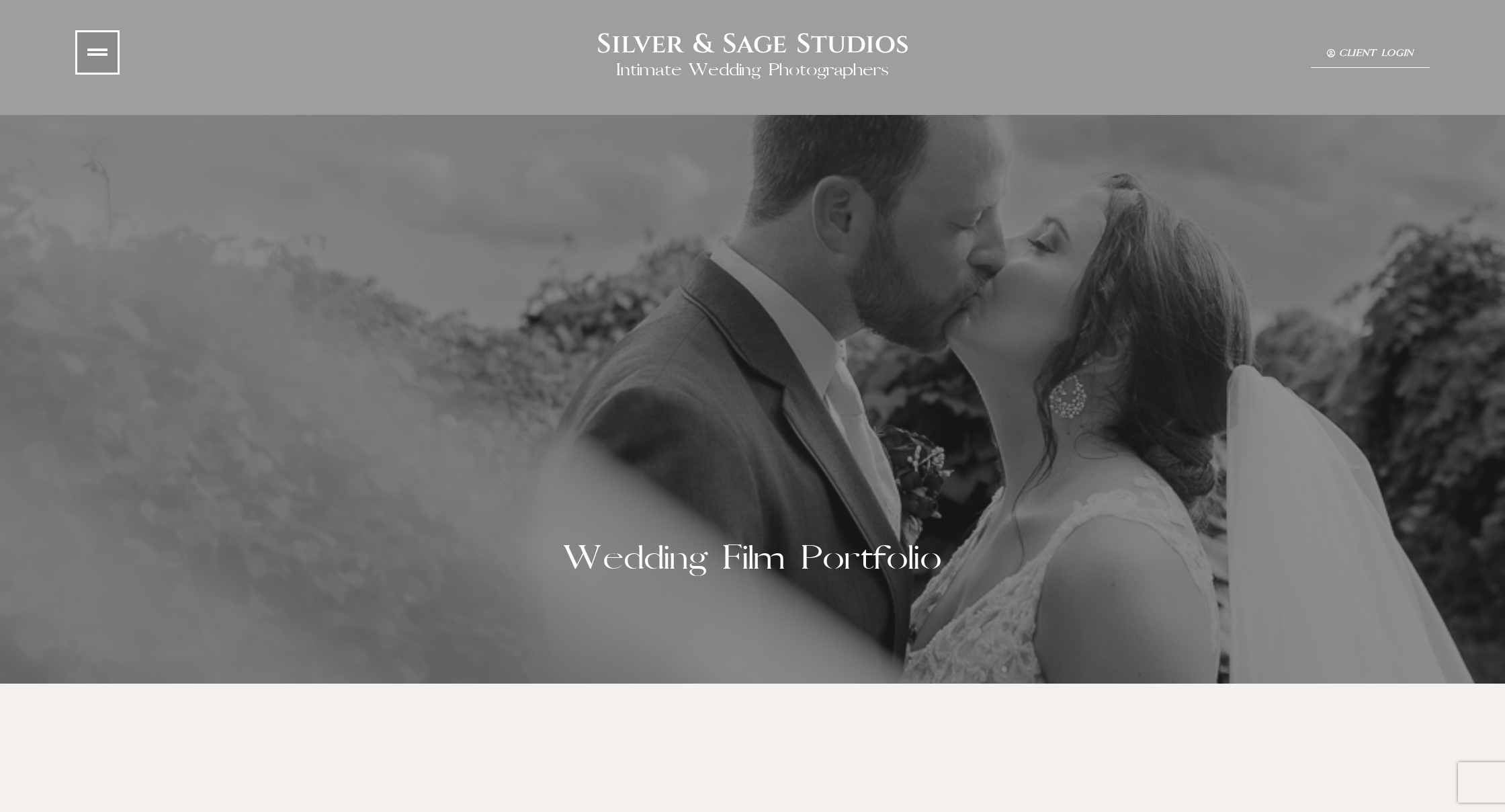
scroll to position [8, 0]
